Goal: Navigation & Orientation: Understand site structure

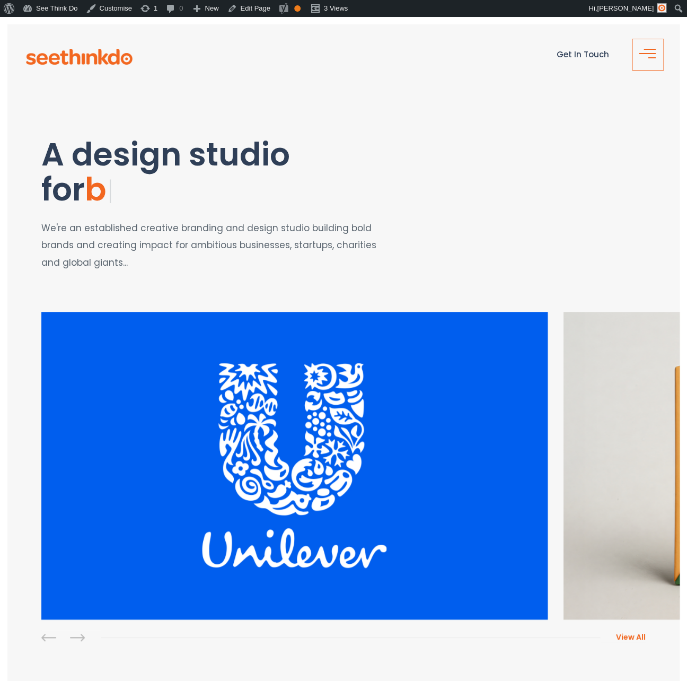
click at [647, 52] on button "button" at bounding box center [648, 55] width 32 height 32
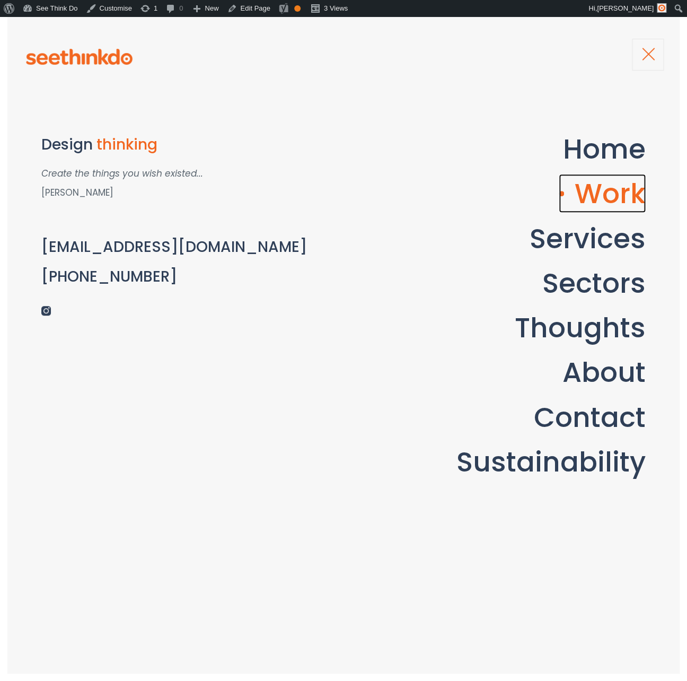
click at [602, 198] on link "Work" at bounding box center [602, 193] width 87 height 39
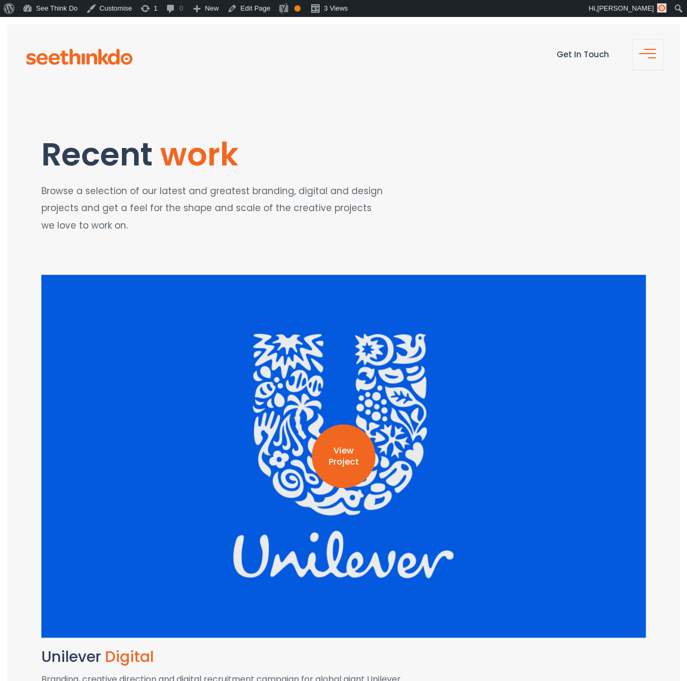
click at [402, 381] on div "View Project" at bounding box center [343, 456] width 604 height 363
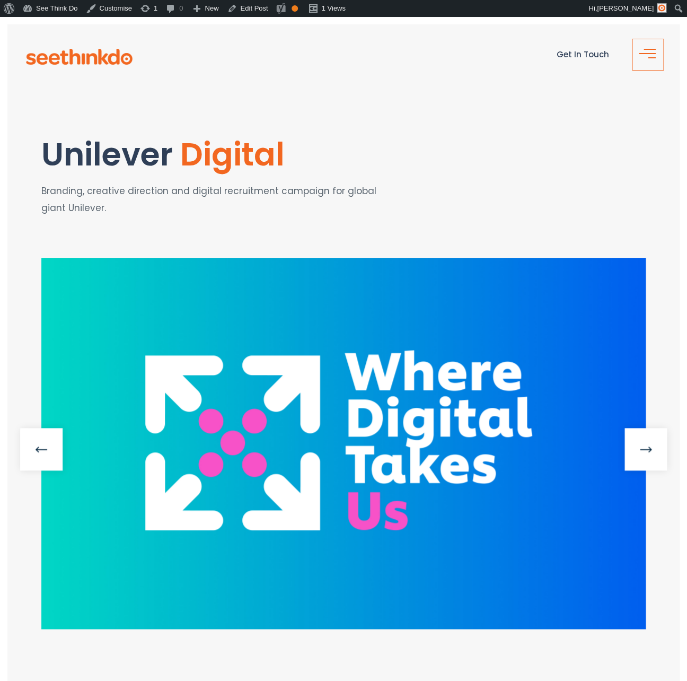
click at [651, 56] on span "button" at bounding box center [650, 58] width 21 height 13
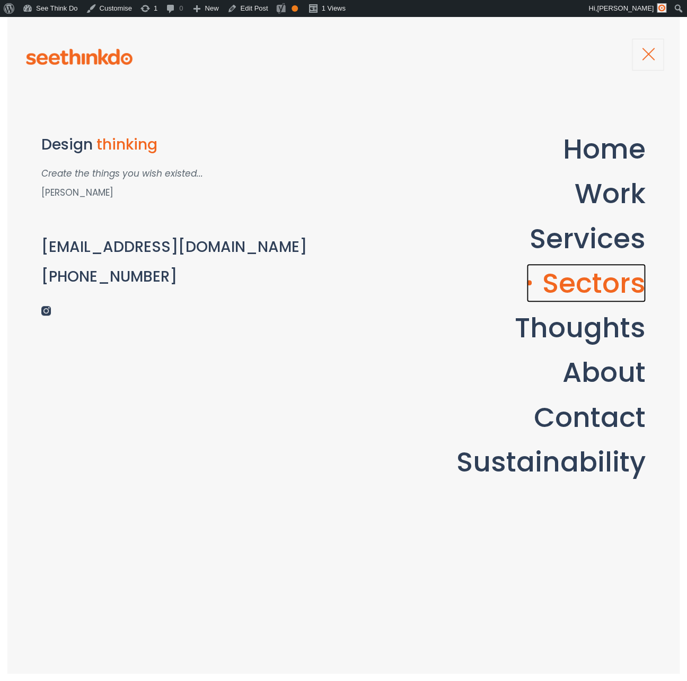
click at [582, 292] on link "Sectors" at bounding box center [585, 282] width 119 height 39
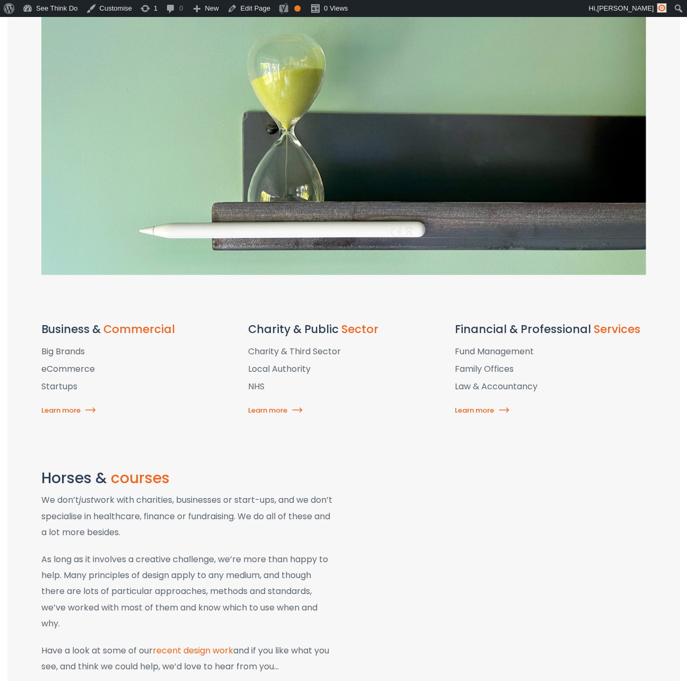
scroll to position [310, 0]
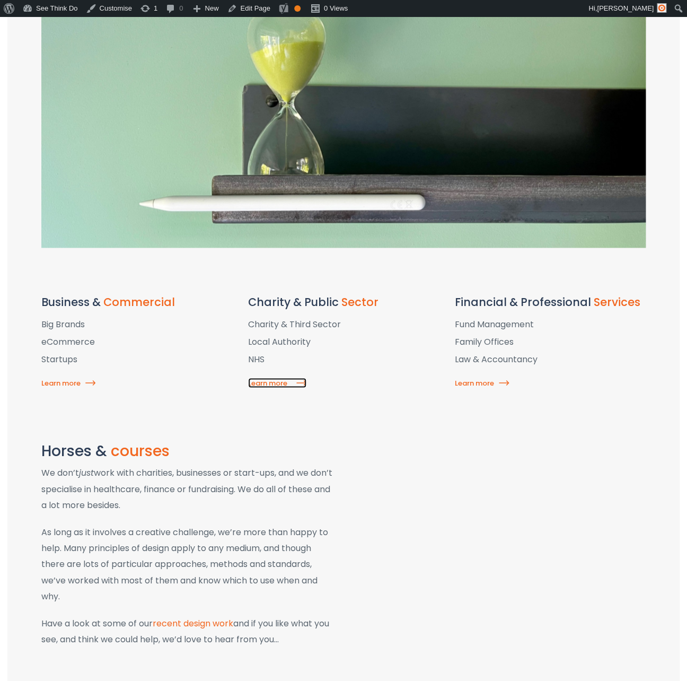
click at [272, 383] on link "Learn more" at bounding box center [277, 382] width 58 height 10
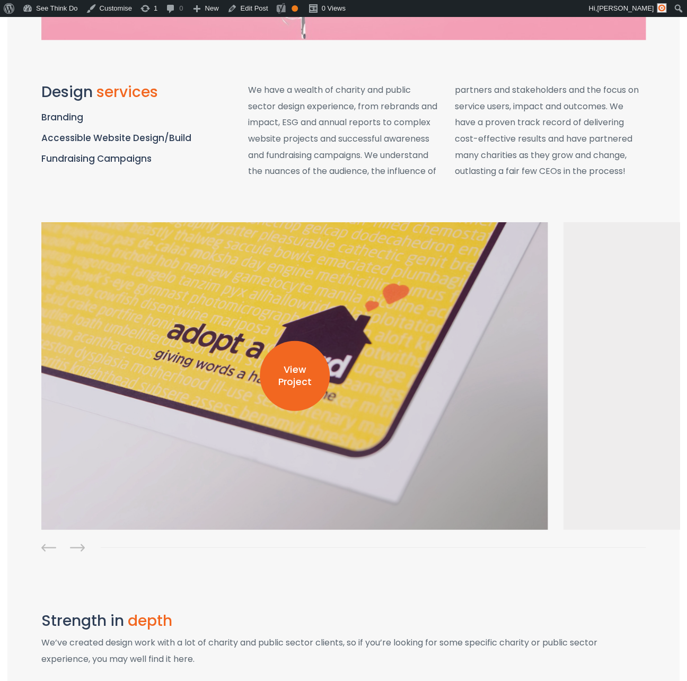
scroll to position [532, 0]
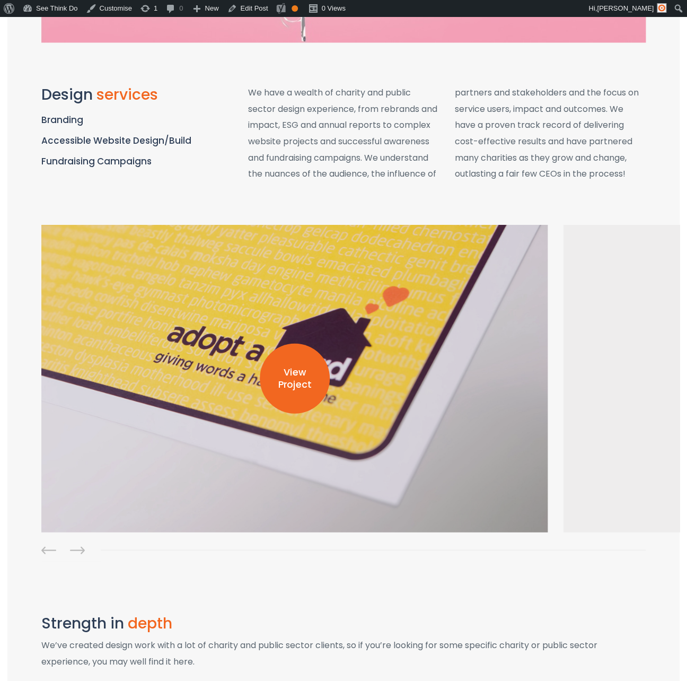
click at [299, 366] on p "View Project" at bounding box center [295, 378] width 70 height 24
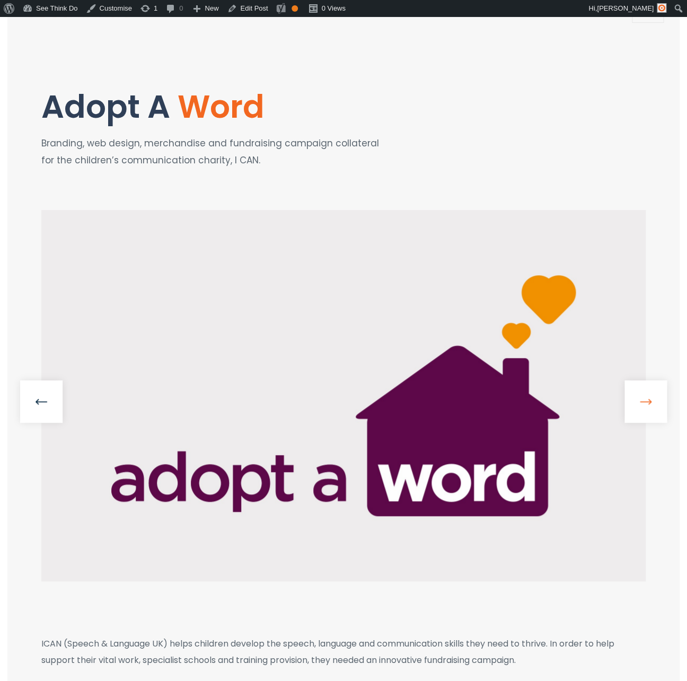
scroll to position [47, 0]
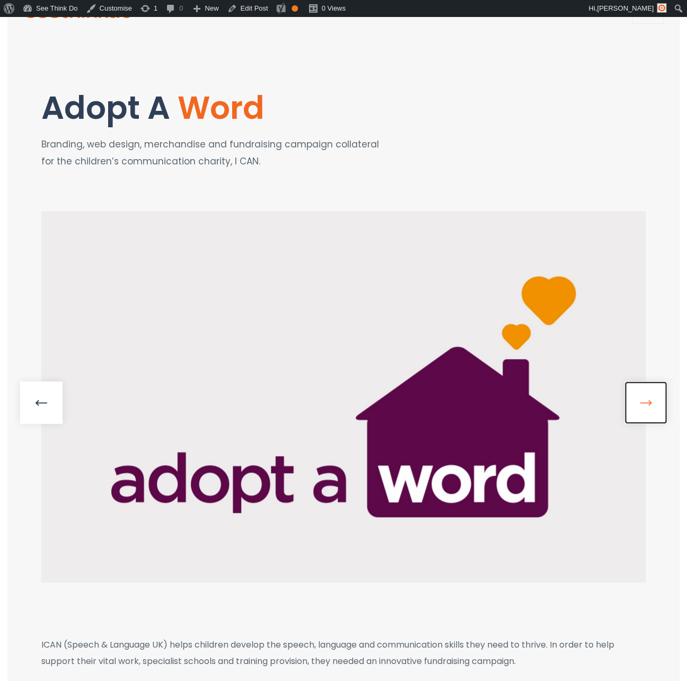
click at [653, 403] on link at bounding box center [645, 402] width 42 height 42
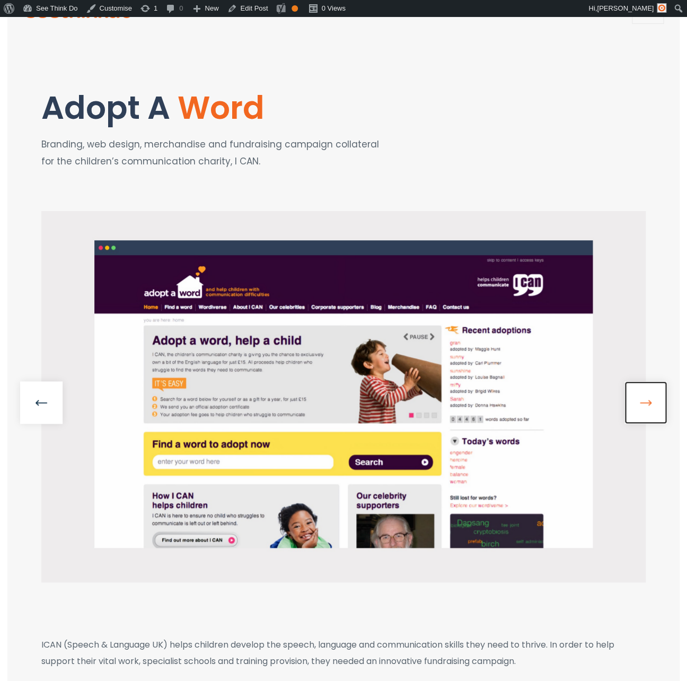
click at [653, 403] on link at bounding box center [645, 402] width 42 height 42
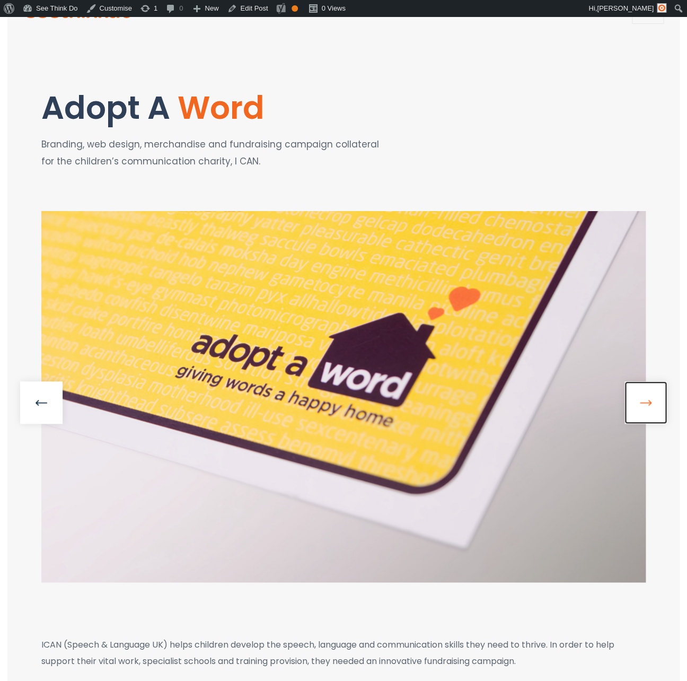
click at [653, 403] on link at bounding box center [645, 402] width 42 height 42
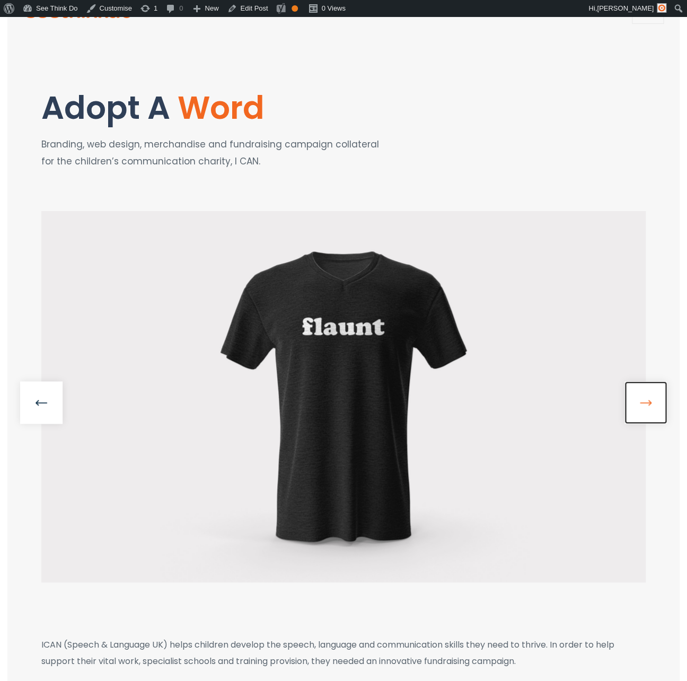
click at [653, 403] on link at bounding box center [645, 402] width 42 height 42
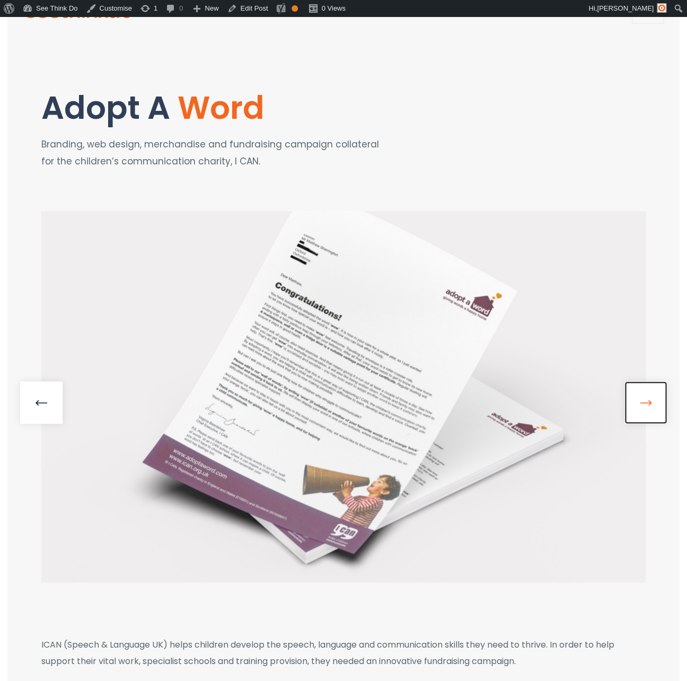
click at [653, 403] on link at bounding box center [645, 402] width 42 height 42
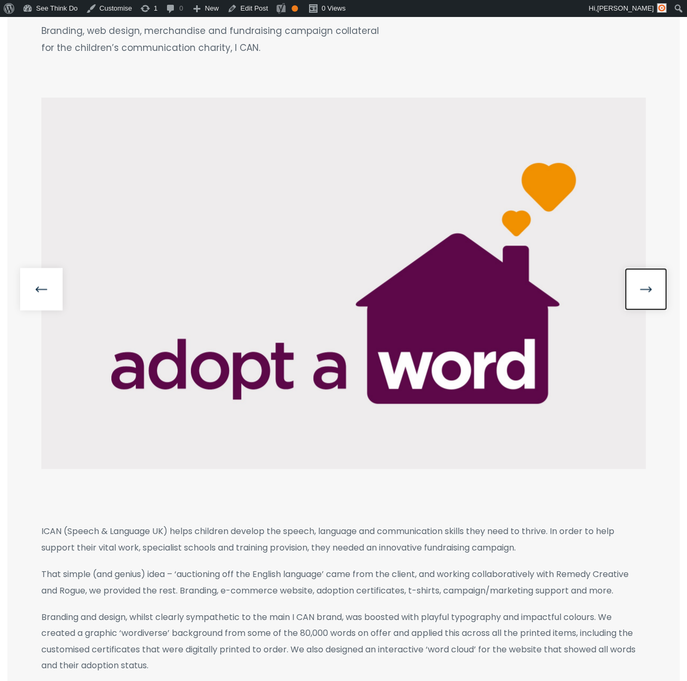
scroll to position [0, 0]
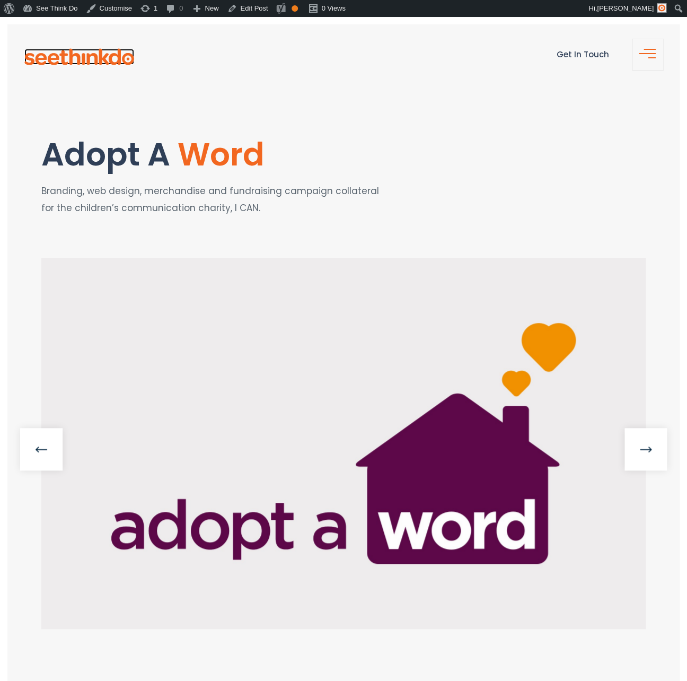
click at [102, 61] on img at bounding box center [79, 57] width 110 height 16
